Goal: Information Seeking & Learning: Learn about a topic

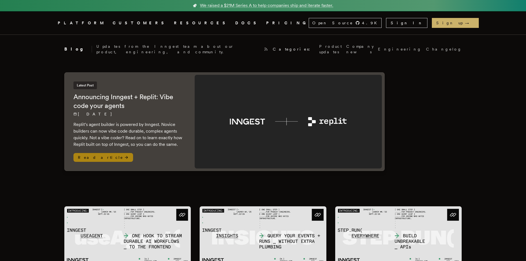
click at [117, 93] on h2 "Announcing Inngest + Replit: Vibe code your agents" at bounding box center [129, 102] width 110 height 18
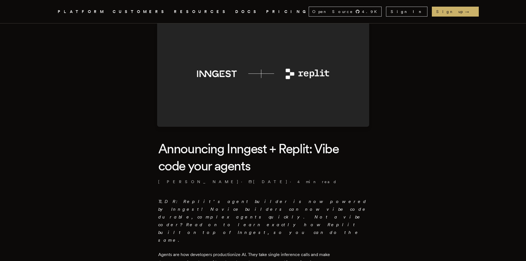
scroll to position [28, 0]
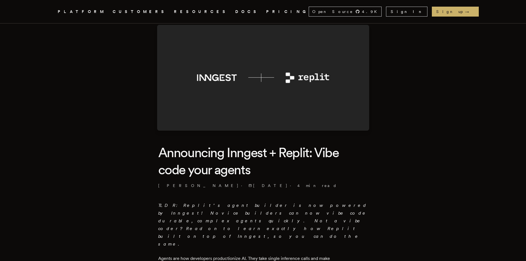
click at [332, 153] on h1 "Announcing Inngest + Replit: Vibe code your agents" at bounding box center [263, 161] width 210 height 35
